Goal: Information Seeking & Learning: Check status

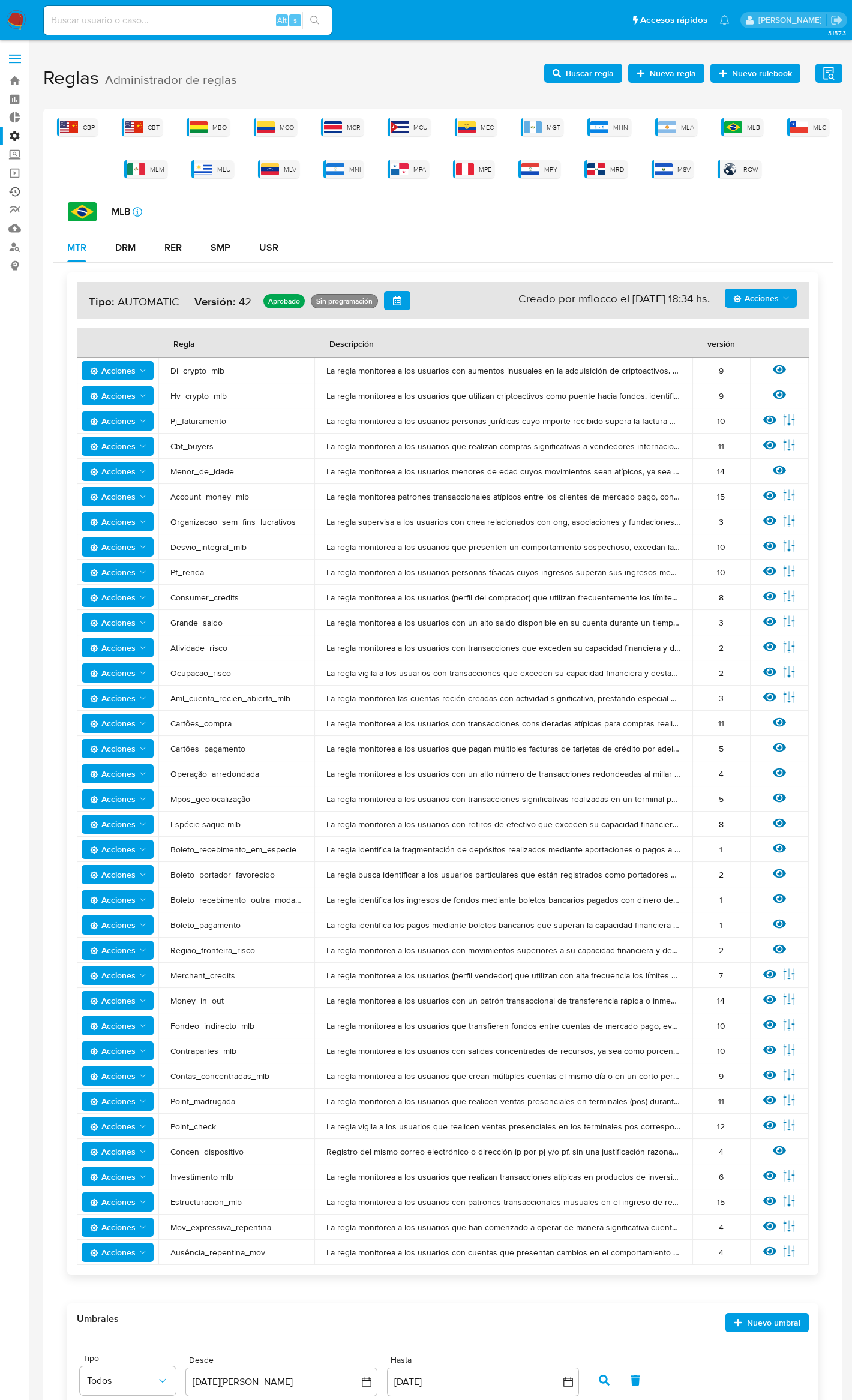
click at [20, 194] on link "Ejecuciones automáticas" at bounding box center [71, 191] width 143 height 19
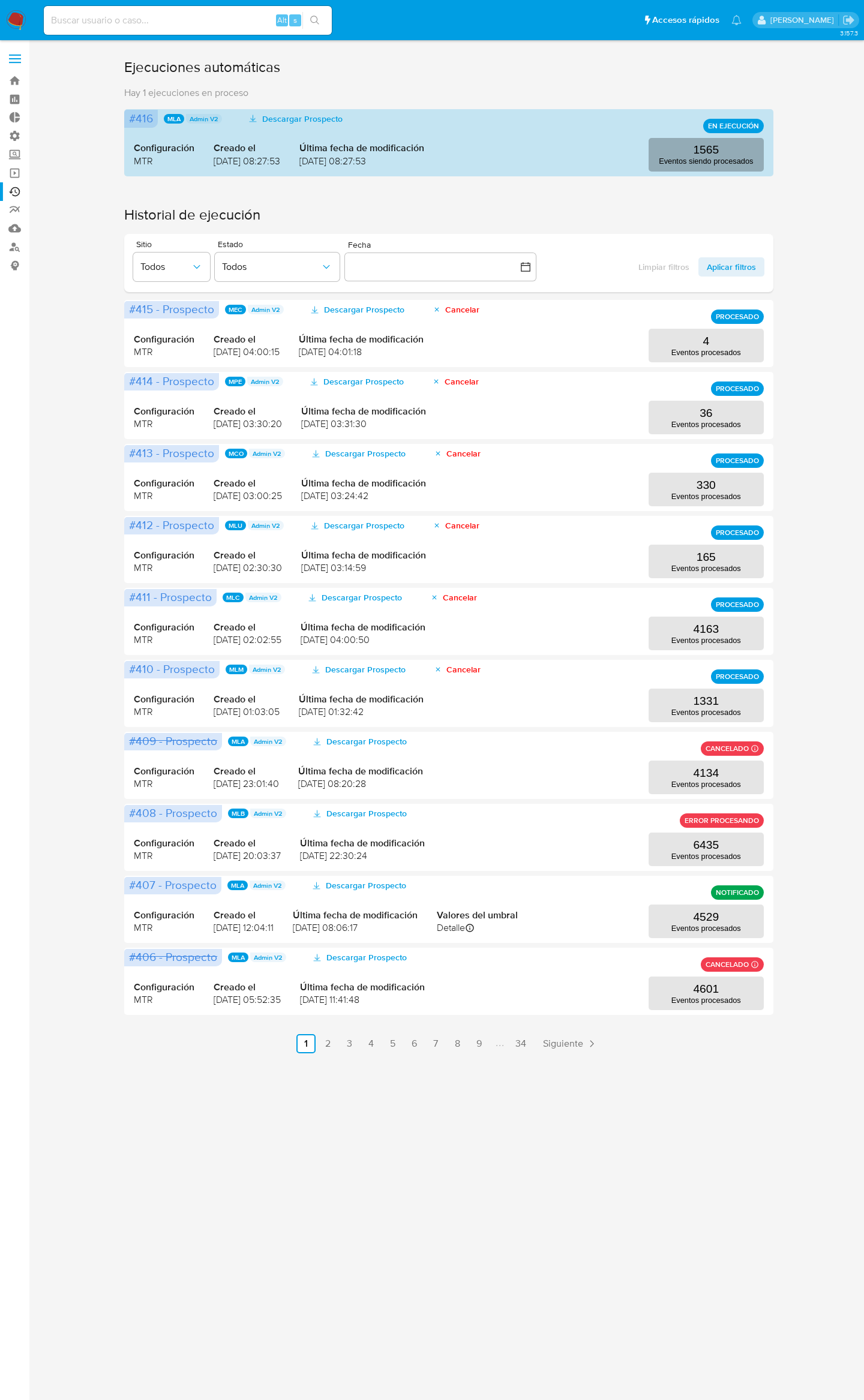
click at [735, 166] on button "1565 Eventos siendo procesados" at bounding box center [706, 154] width 115 height 33
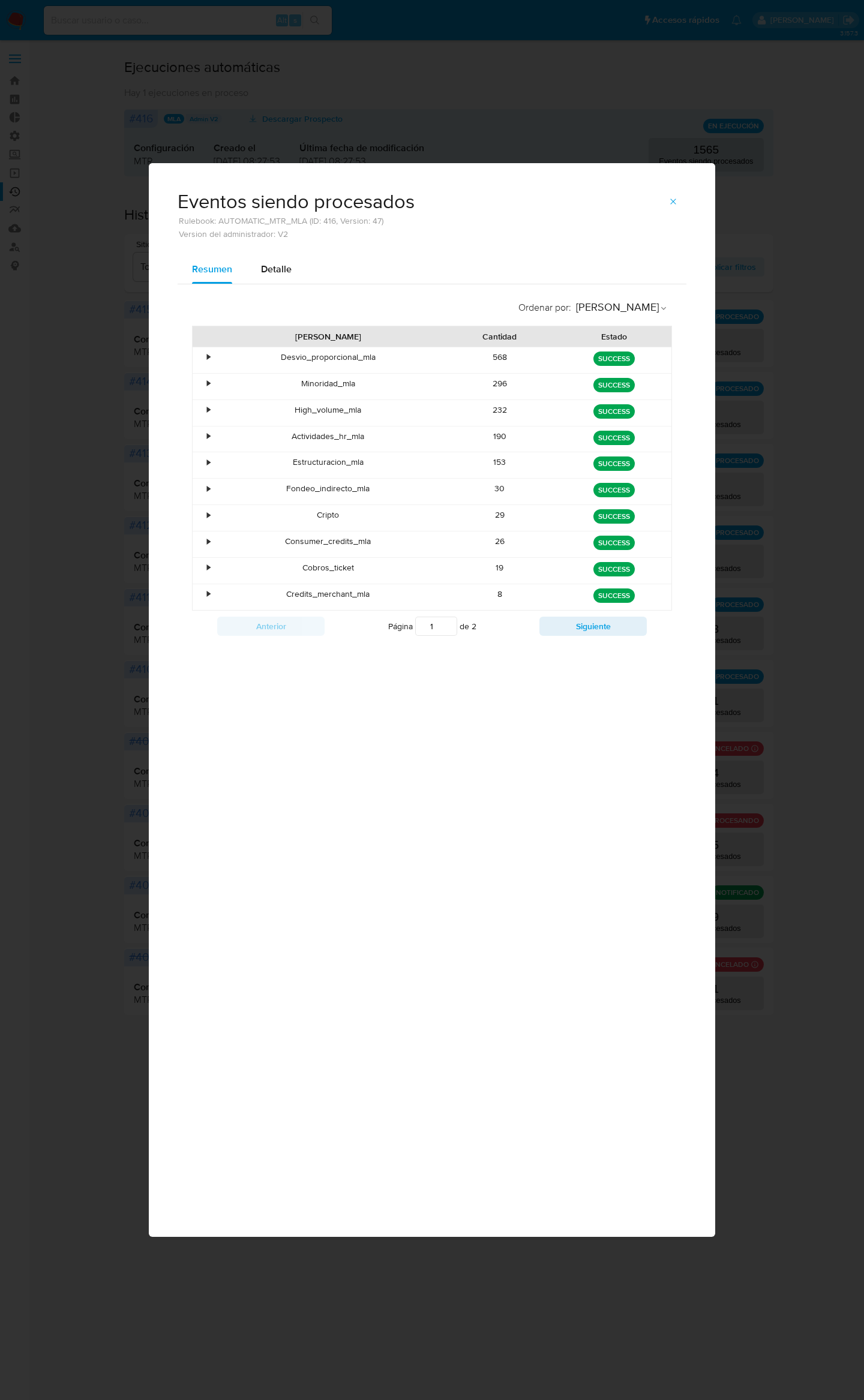
click at [550, 651] on div "Ordenar por : Regla Regla Cantidad Estado • Desvio_proporcional_mla 568 green S…" at bounding box center [432, 467] width 509 height 367
click at [577, 636] on button "Siguiente" at bounding box center [593, 626] width 107 height 20
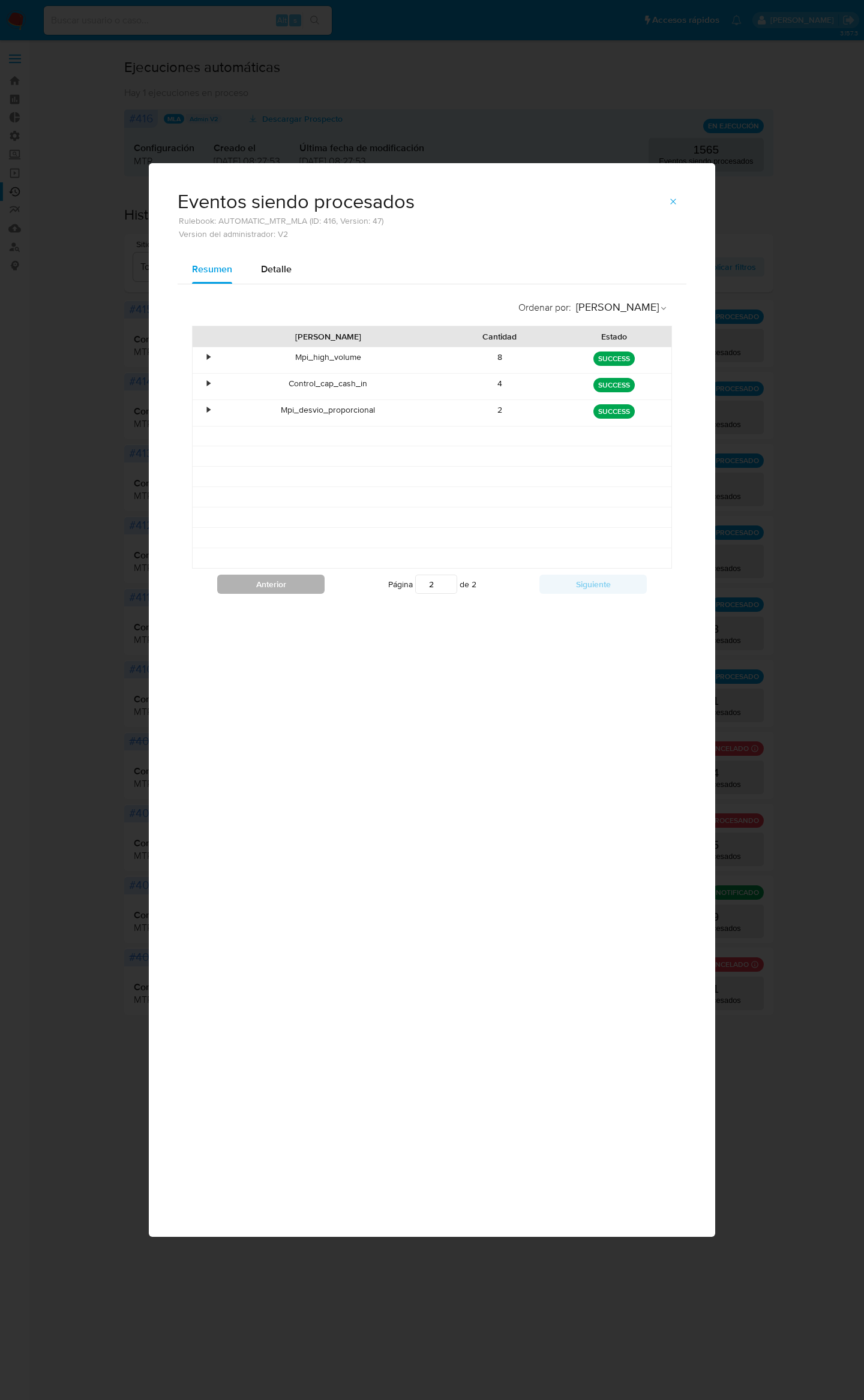
click at [236, 591] on button "Anterior" at bounding box center [271, 584] width 107 height 20
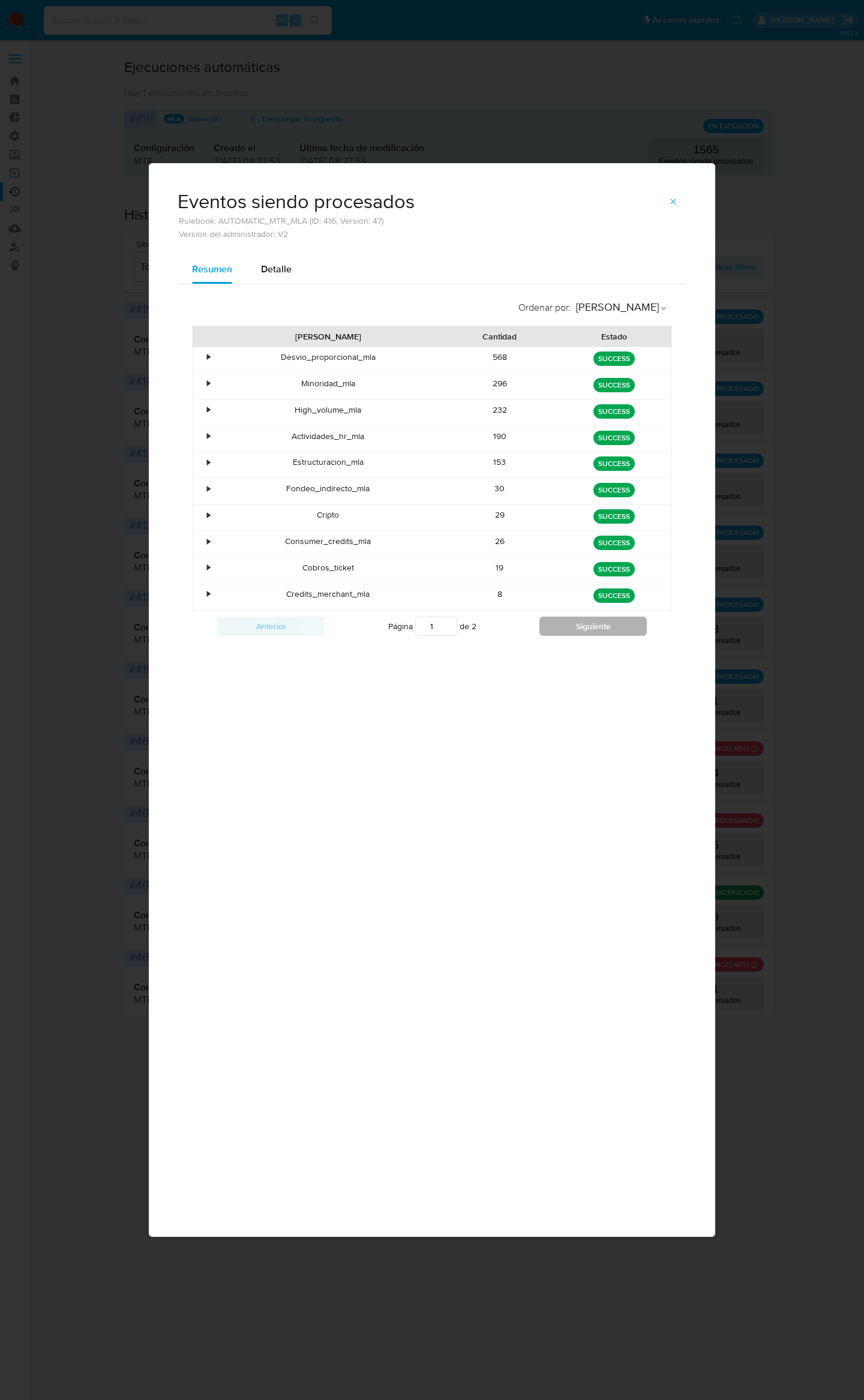
click at [585, 631] on button "Siguiente" at bounding box center [593, 626] width 107 height 20
type input "2"
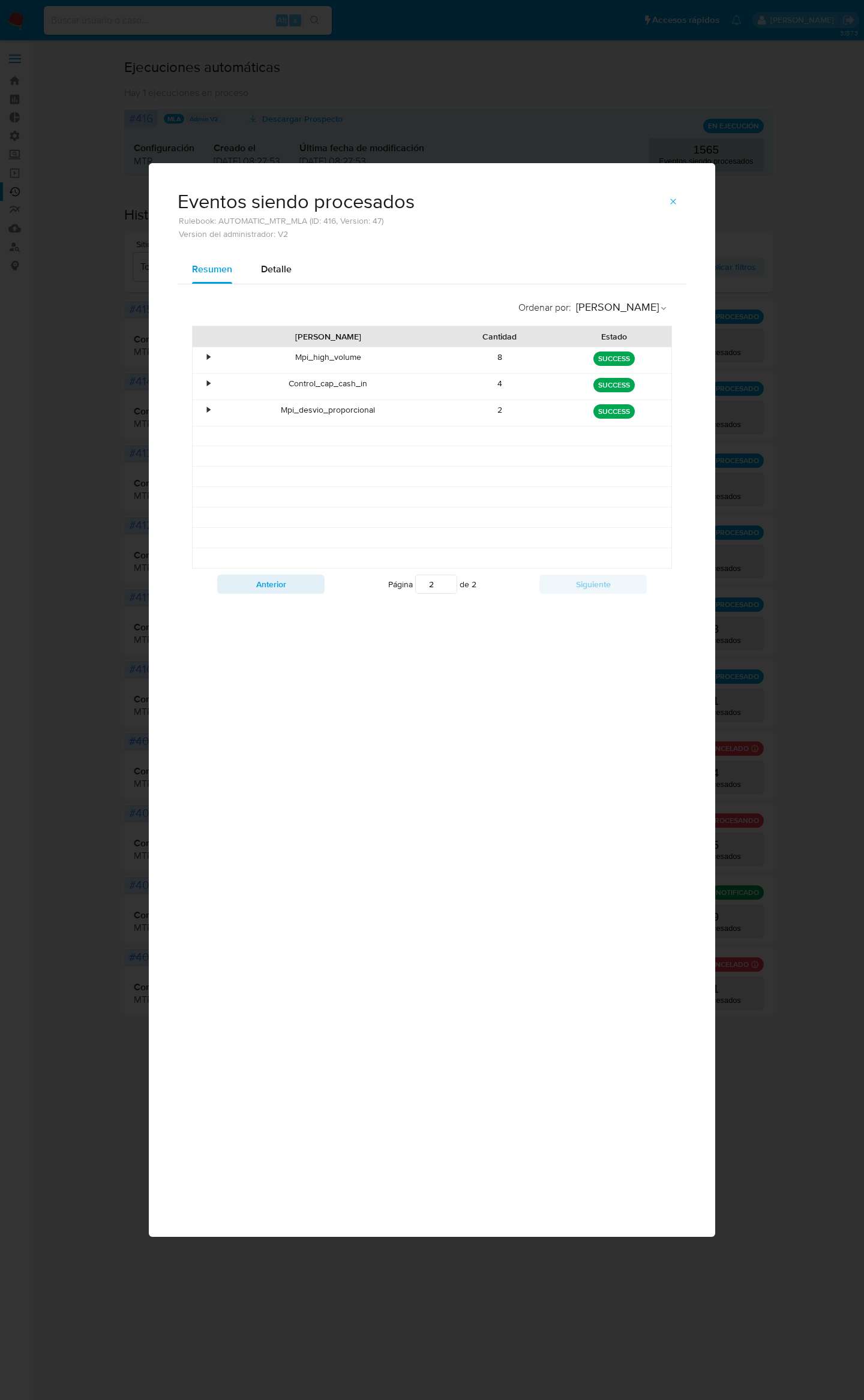
click at [673, 197] on icon "button" at bounding box center [672, 201] width 9 height 9
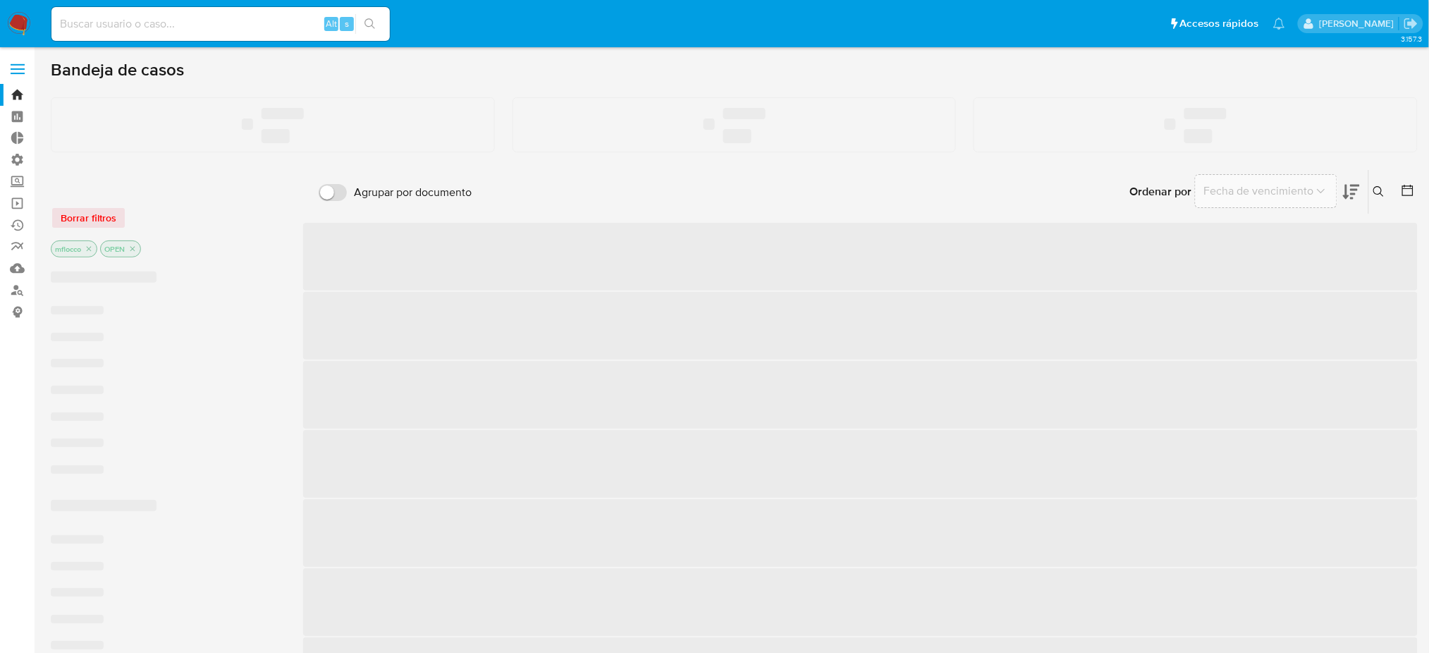
click at [324, 24] on div "Alt" at bounding box center [331, 24] width 14 height 14
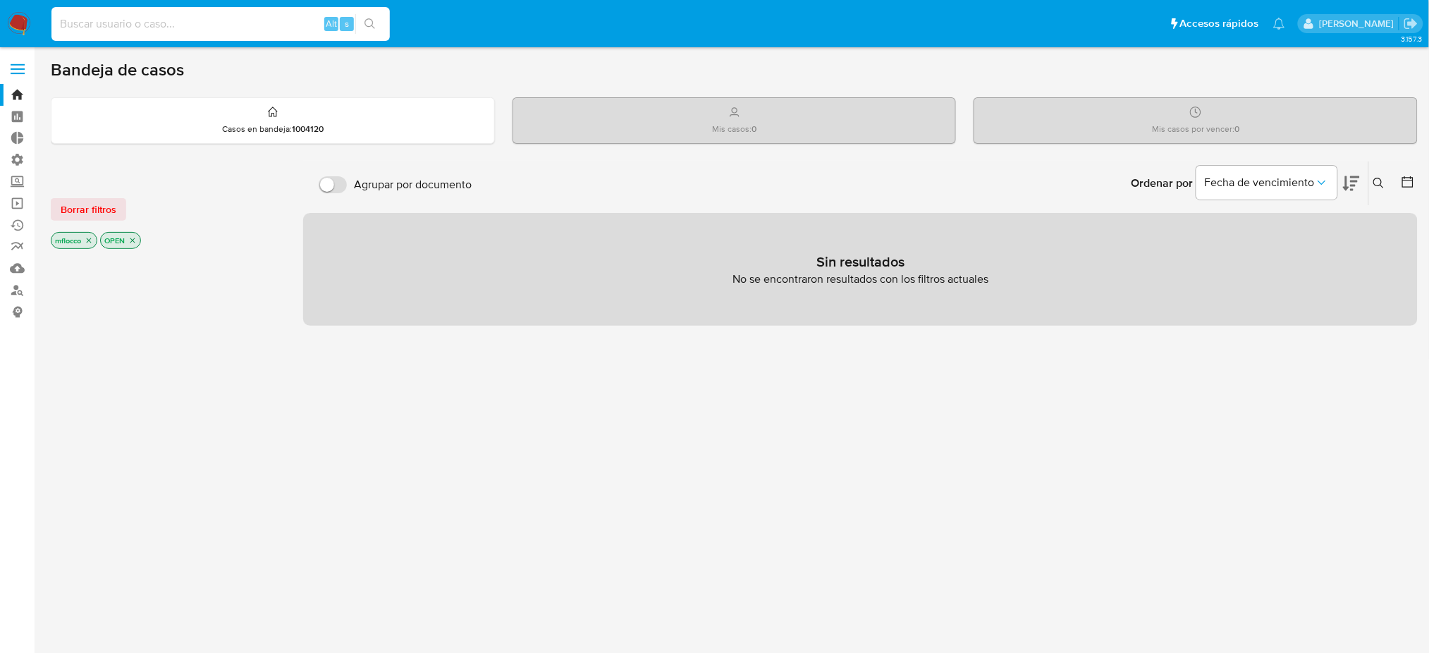
click at [262, 28] on input at bounding box center [220, 24] width 338 height 18
paste input "138442405"
type input "138442405"
click at [369, 30] on button "search-icon" at bounding box center [369, 24] width 29 height 20
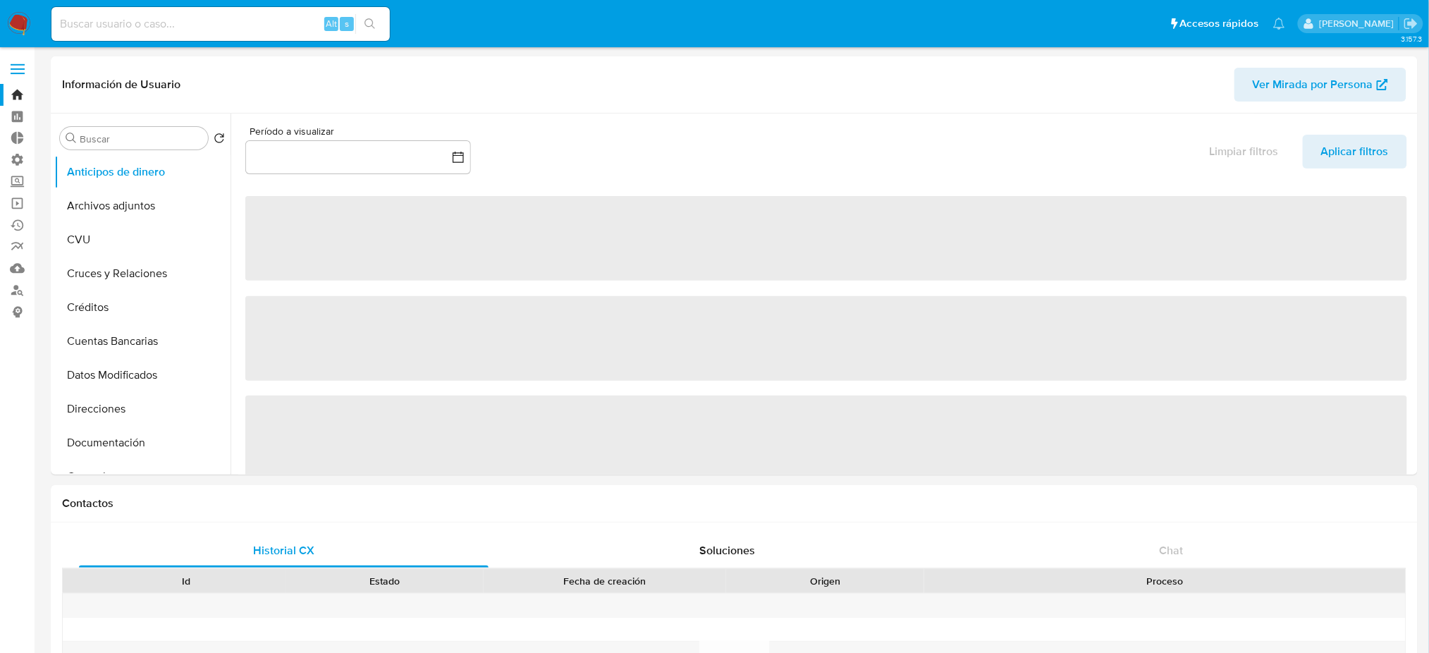
select select "10"
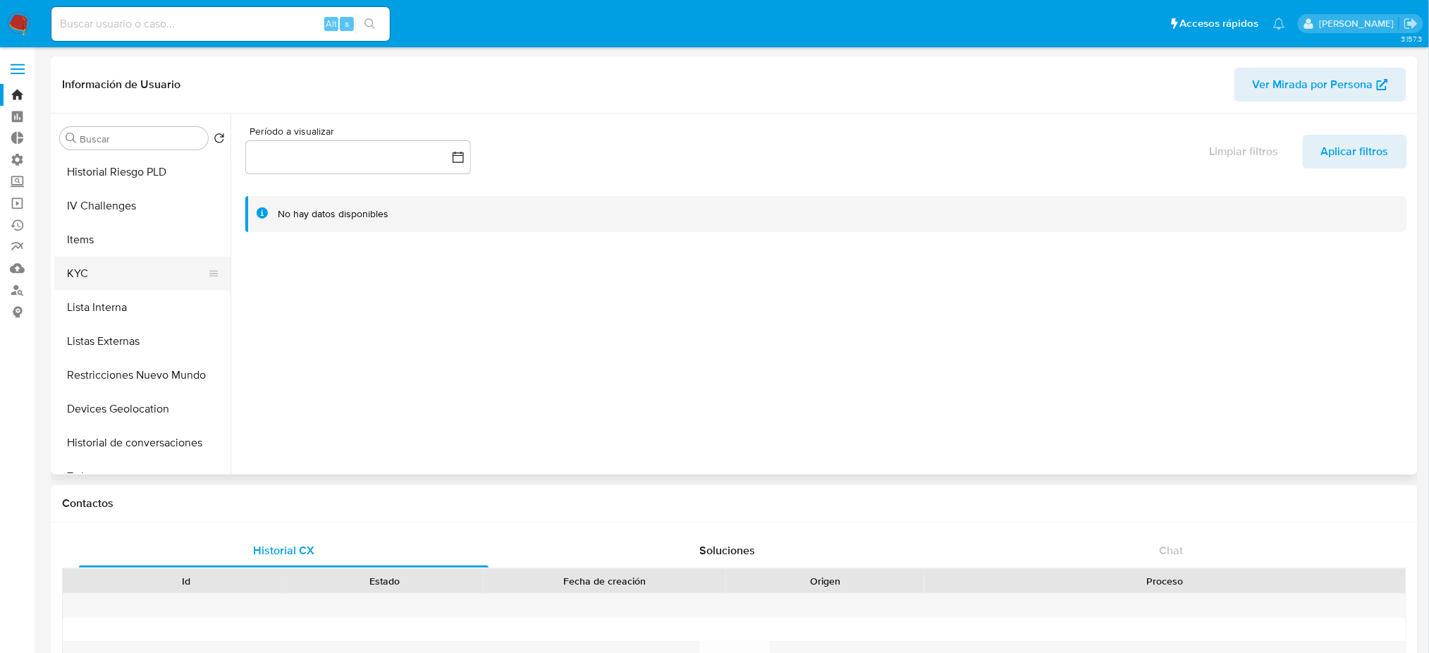
scroll to position [376, 0]
click at [120, 175] on button "Historial Riesgo PLD" at bounding box center [136, 169] width 165 height 34
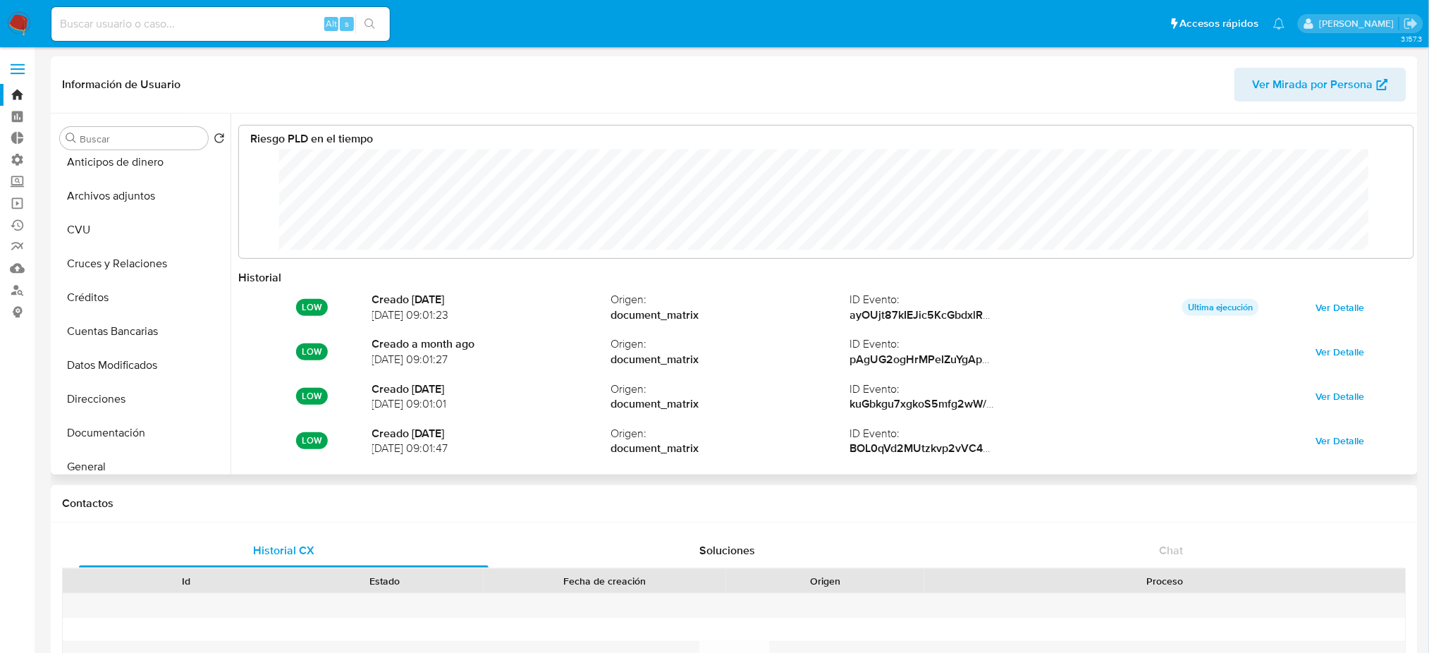
scroll to position [0, 0]
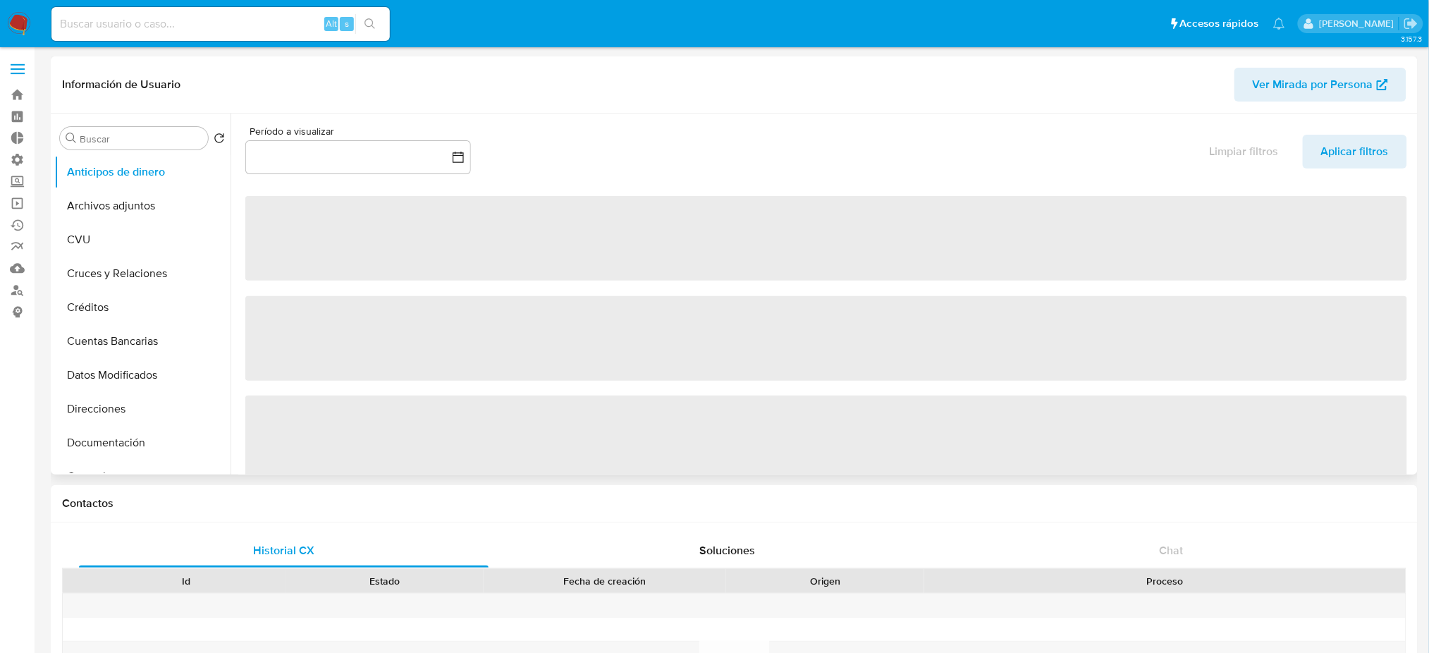
select select "10"
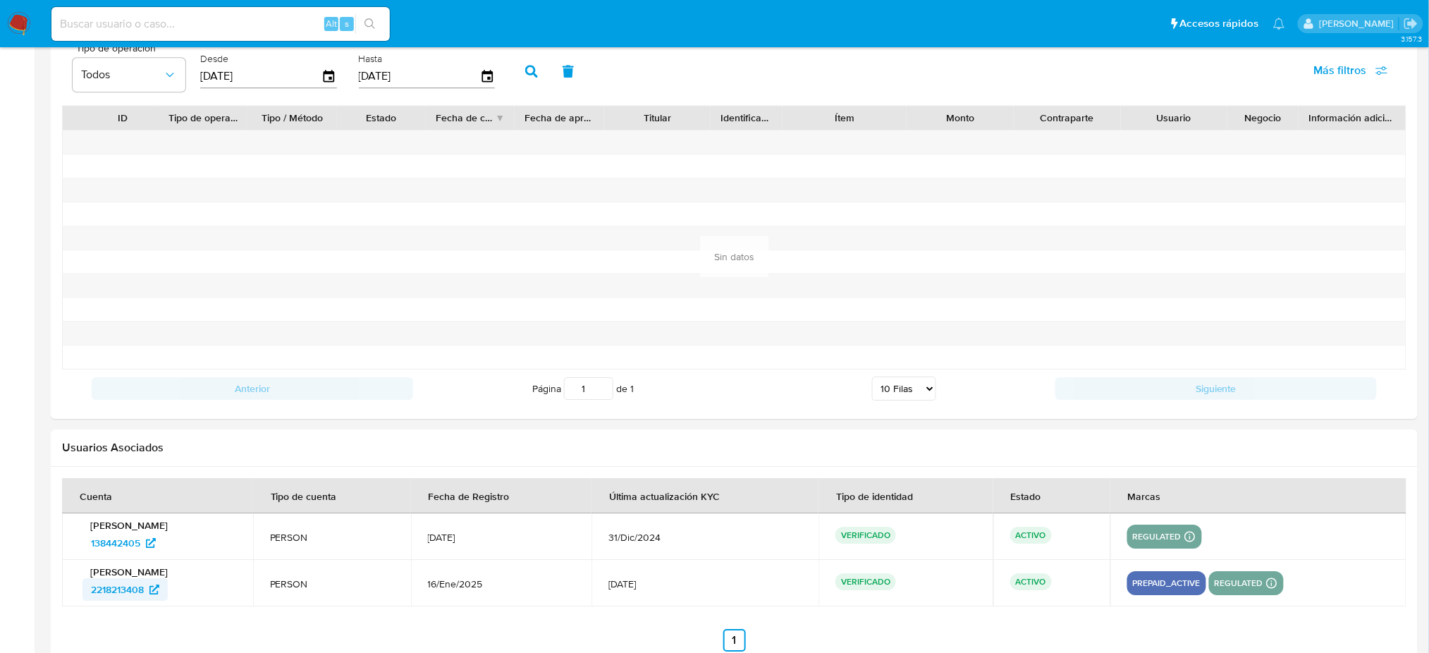
scroll to position [1418, 0]
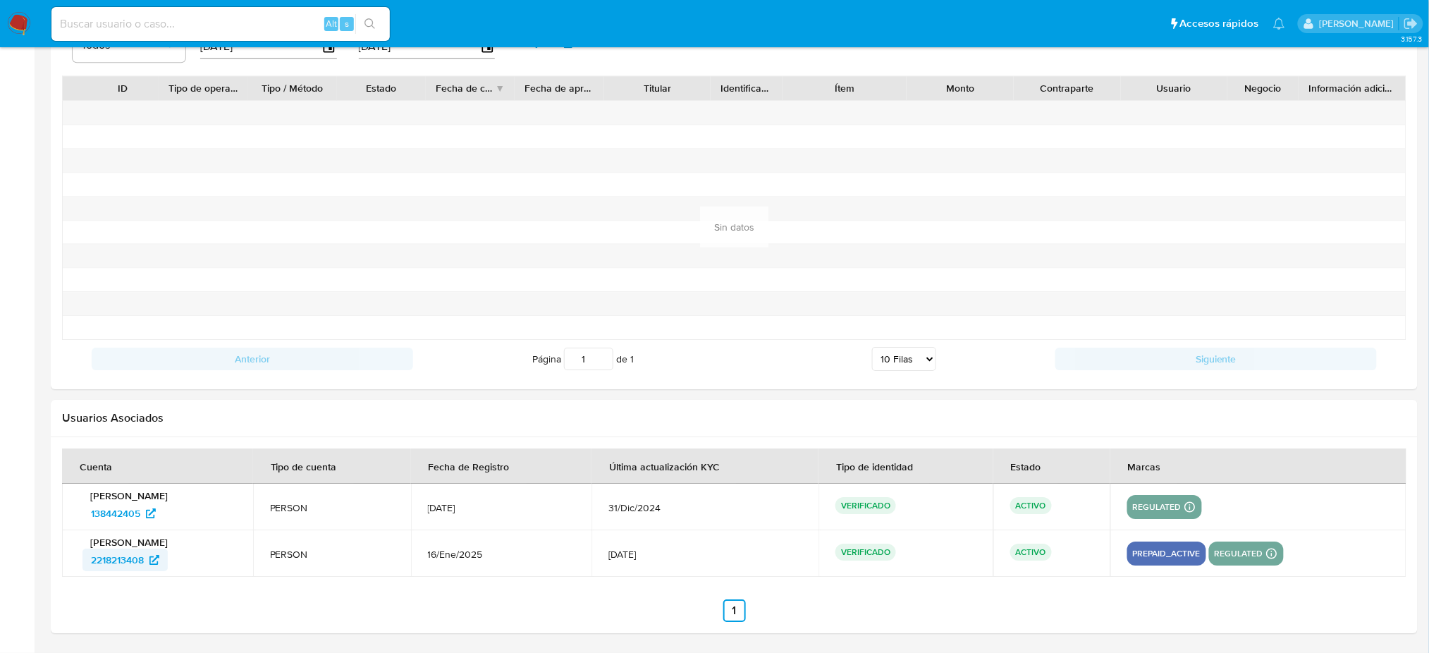
click at [149, 561] on span "2218213408" at bounding box center [125, 559] width 68 height 23
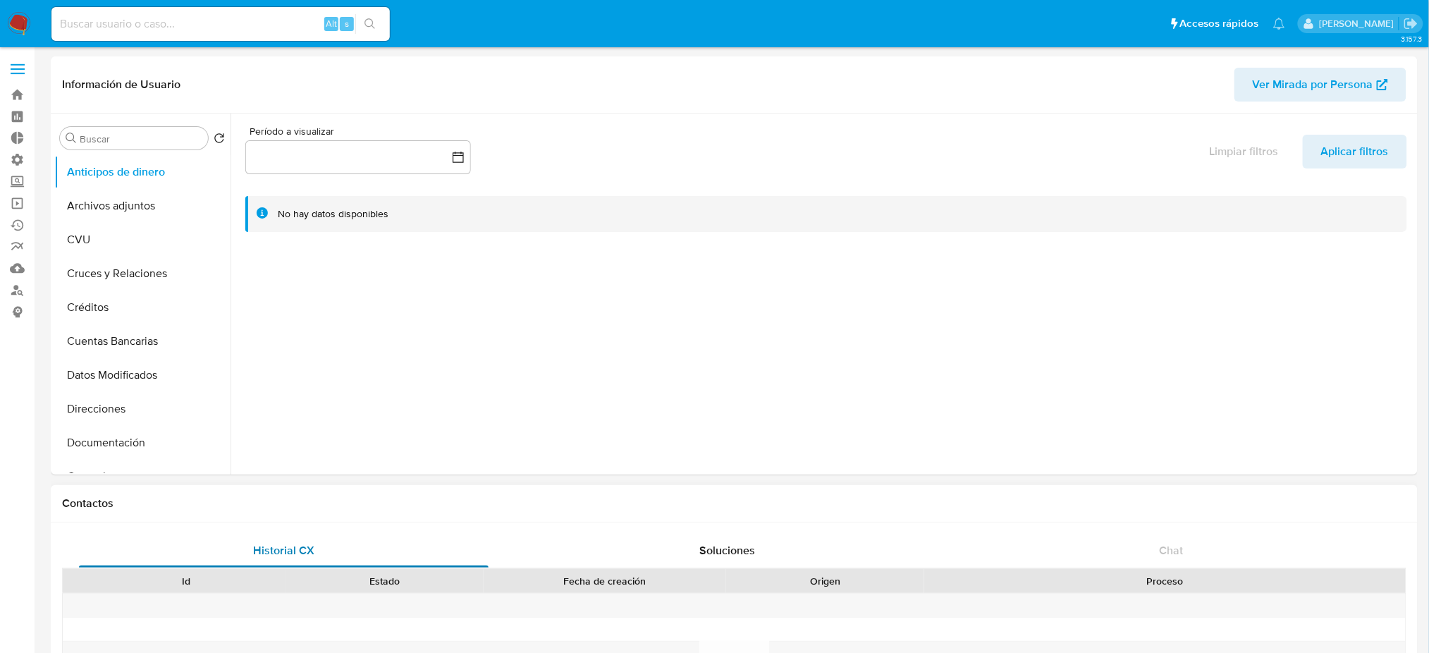
select select "10"
